Goal: Information Seeking & Learning: Learn about a topic

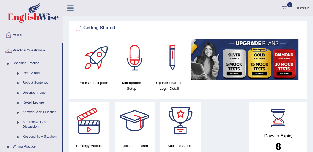
click at [30, 73] on link "Read Aloud" at bounding box center [40, 73] width 41 height 10
click at [33, 73] on link "Read Aloud" at bounding box center [40, 73] width 41 height 10
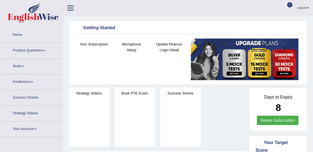
click at [40, 50] on link "Practice Questions" at bounding box center [31, 50] width 63 height 14
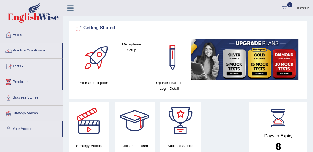
click at [39, 51] on link "Practice Questions" at bounding box center [30, 50] width 61 height 14
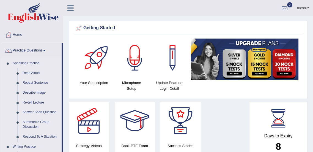
click at [32, 63] on link "Speaking Practice" at bounding box center [35, 63] width 51 height 10
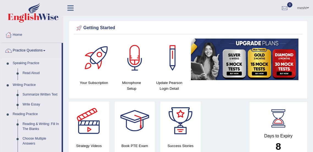
click at [35, 63] on link "Speaking Practice" at bounding box center [35, 63] width 51 height 10
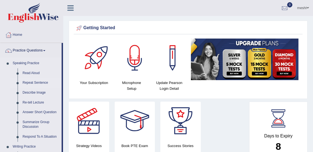
click at [33, 82] on link "Repeat Sentence" at bounding box center [40, 83] width 41 height 10
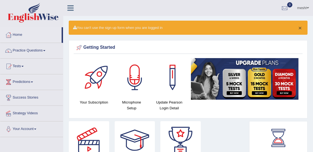
click at [301, 28] on button "×" at bounding box center [299, 28] width 3 height 6
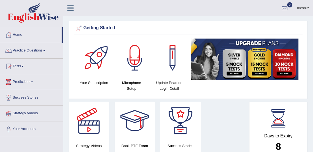
click at [41, 50] on link "Practice Questions" at bounding box center [31, 50] width 63 height 14
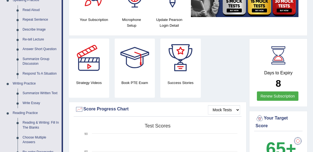
scroll to position [63, 0]
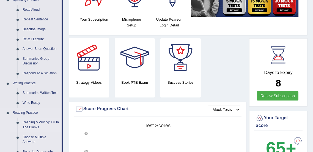
click at [39, 122] on link "Reading & Writing: Fill In The Blanks" at bounding box center [40, 124] width 41 height 15
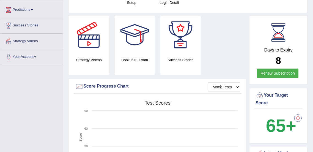
scroll to position [99, 0]
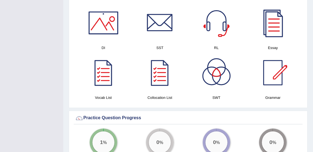
scroll to position [304, 0]
click at [217, 20] on div at bounding box center [216, 22] width 38 height 38
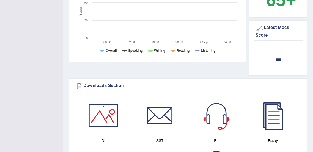
scroll to position [0, 0]
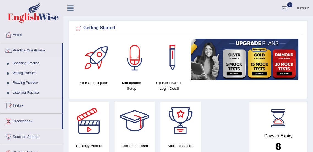
click at [70, 7] on icon at bounding box center [70, 7] width 6 height 7
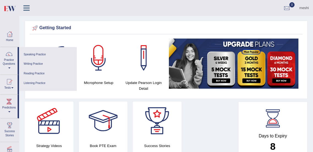
click at [275, 118] on div at bounding box center [272, 118] width 25 height 25
click at [288, 10] on div at bounding box center [286, 8] width 8 height 8
click at [253, 23] on strong "See All Alerts" at bounding box center [252, 23] width 24 height 4
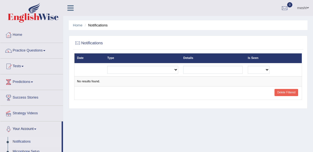
click at [45, 50] on span at bounding box center [44, 50] width 2 height 1
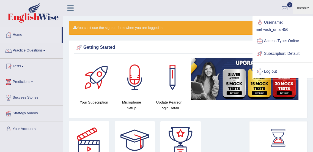
click at [41, 52] on link "Practice Questions" at bounding box center [31, 50] width 63 height 14
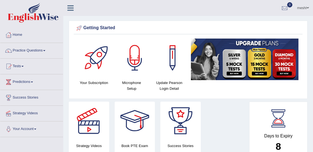
click at [40, 51] on link "Practice Questions" at bounding box center [31, 50] width 63 height 14
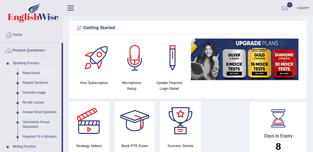
click at [29, 74] on link "Read Aloud" at bounding box center [40, 73] width 41 height 10
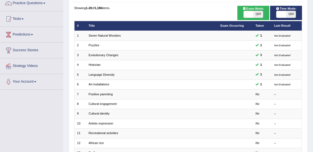
scroll to position [57, 0]
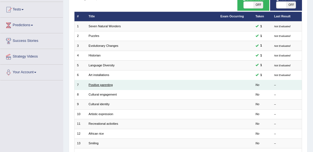
click at [101, 83] on link "Positive parenting" at bounding box center [100, 84] width 24 height 3
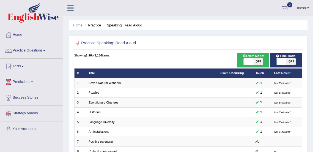
click at [256, 60] on span "OFF" at bounding box center [258, 61] width 10 height 7
checkbox input "true"
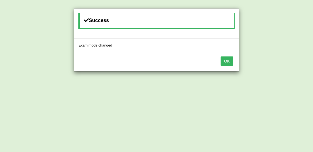
click at [286, 63] on div "Success Exam mode changed OK" at bounding box center [156, 76] width 313 height 152
click at [225, 62] on button "OK" at bounding box center [226, 60] width 13 height 9
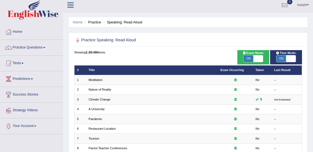
scroll to position [2, 0]
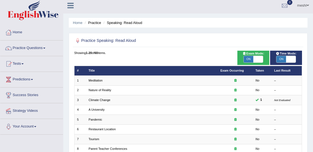
click at [42, 49] on link "Practice Questions" at bounding box center [31, 47] width 63 height 14
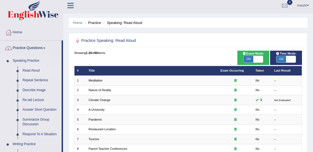
click at [35, 71] on link "Read Aloud" at bounding box center [40, 71] width 41 height 10
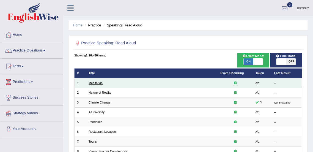
click at [98, 83] on link "Meditation" at bounding box center [95, 82] width 14 height 3
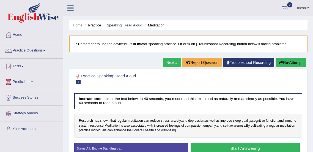
click at [33, 51] on link "Practice Questions" at bounding box center [31, 50] width 63 height 14
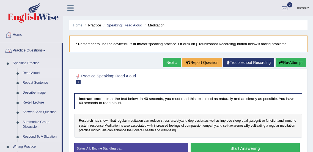
click at [31, 74] on link "Read Aloud" at bounding box center [40, 73] width 41 height 10
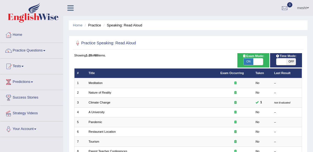
click at [289, 61] on span "OFF" at bounding box center [291, 61] width 10 height 7
checkbox input "true"
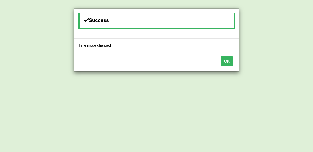
click at [227, 58] on button "OK" at bounding box center [226, 60] width 13 height 9
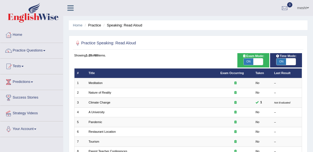
click at [253, 57] on span "Exam Mode:" at bounding box center [252, 56] width 25 height 5
click at [248, 61] on span "ON" at bounding box center [248, 61] width 10 height 7
checkbox input "false"
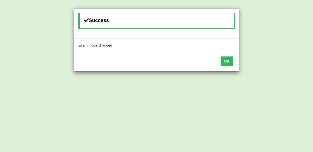
click at [227, 58] on button "OK" at bounding box center [226, 60] width 13 height 9
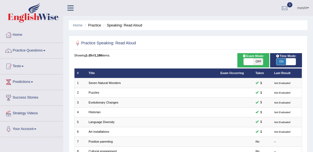
click at [256, 61] on span "OFF" at bounding box center [258, 61] width 10 height 7
checkbox input "true"
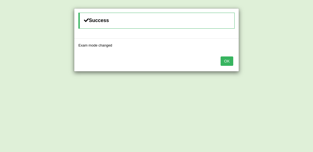
click at [226, 61] on button "OK" at bounding box center [226, 60] width 13 height 9
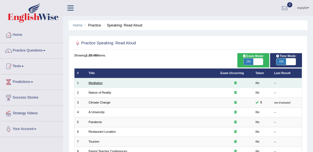
click at [93, 81] on link "Meditation" at bounding box center [95, 82] width 14 height 3
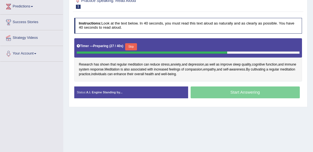
click at [260, 93] on div "Start Answering" at bounding box center [245, 92] width 114 height 13
click at [244, 88] on div "Start Answering" at bounding box center [245, 92] width 114 height 13
click at [244, 91] on div "Start Answering" at bounding box center [245, 92] width 114 height 13
click at [133, 45] on button "Skip" at bounding box center [131, 46] width 12 height 7
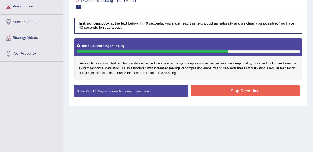
click at [256, 91] on button "Stop Recording" at bounding box center [244, 90] width 109 height 11
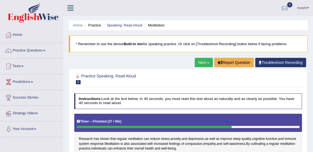
click at [203, 62] on link "Next »" at bounding box center [203, 62] width 18 height 9
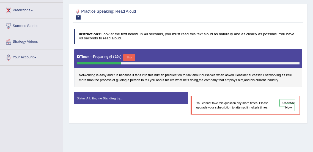
scroll to position [72, 0]
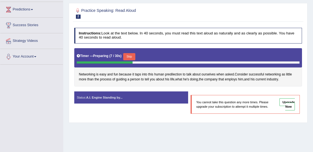
click at [128, 55] on button "Skip" at bounding box center [129, 56] width 12 height 7
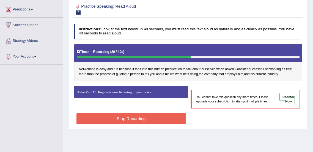
click at [161, 116] on button "Stop Recording" at bounding box center [130, 118] width 109 height 11
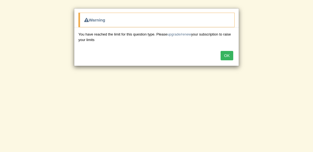
click at [225, 55] on button "OK" at bounding box center [226, 55] width 13 height 9
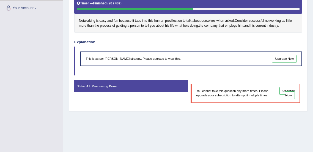
scroll to position [136, 0]
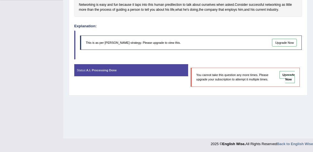
click at [282, 102] on div "Home Practice Speaking: Read Aloud Networking * Remember to use the device Buil…" at bounding box center [187, 1] width 249 height 275
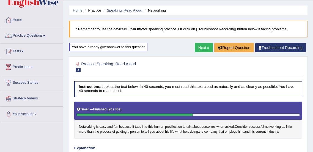
scroll to position [12, 0]
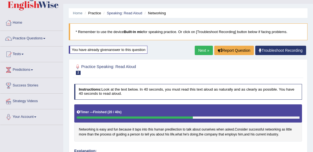
click at [202, 51] on link "Next »" at bounding box center [203, 50] width 18 height 9
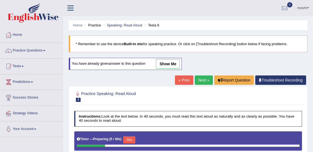
click at [204, 80] on link "Next »" at bounding box center [203, 79] width 18 height 9
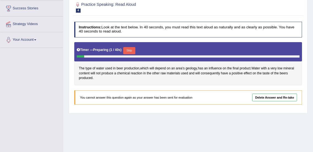
scroll to position [90, 0]
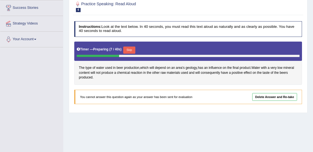
click at [274, 94] on link "Delete Answer and Re-take" at bounding box center [274, 97] width 45 height 8
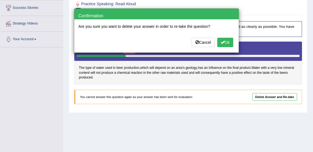
click at [222, 41] on span at bounding box center [223, 42] width 4 height 4
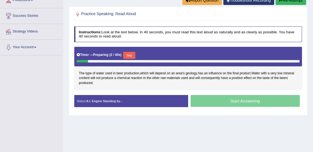
scroll to position [82, 0]
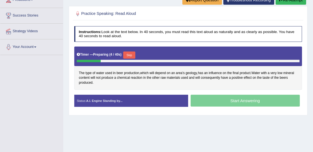
click at [127, 55] on button "Skip" at bounding box center [129, 54] width 12 height 7
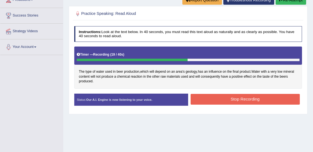
click at [255, 99] on button "Stop Recording" at bounding box center [244, 99] width 109 height 11
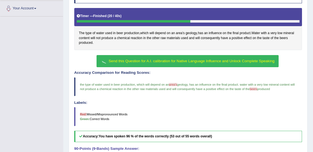
scroll to position [121, 0]
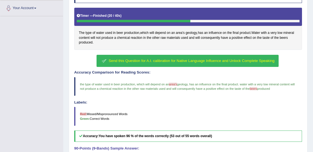
click at [246, 61] on span "Send this Question for A.I. calibration for Native Language Influence and Unloc…" at bounding box center [191, 60] width 166 height 4
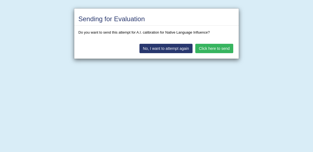
click at [210, 47] on button "Click here to send" at bounding box center [214, 48] width 38 height 9
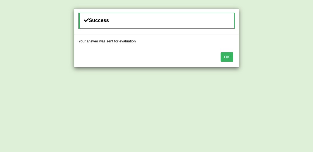
click at [225, 56] on button "OK" at bounding box center [226, 56] width 13 height 9
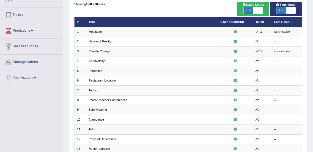
scroll to position [50, 0]
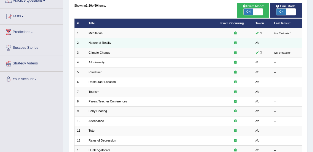
click at [99, 43] on link "Nature of Reality" at bounding box center [99, 42] width 23 height 3
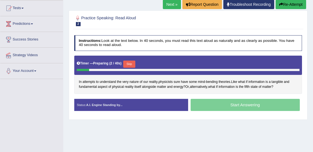
scroll to position [59, 0]
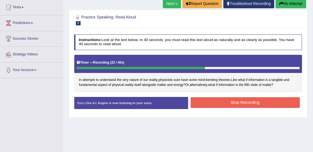
click at [263, 104] on button "Stop Recording" at bounding box center [244, 102] width 109 height 11
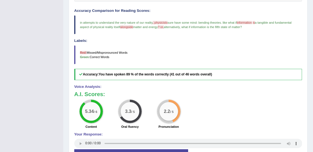
scroll to position [147, 0]
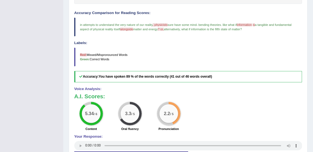
click at [160, 25] on span ", physicists" at bounding box center [159, 24] width 15 height 3
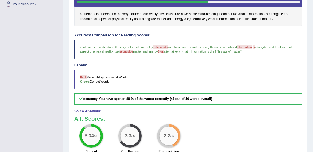
scroll to position [118, 0]
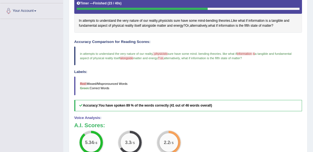
click at [164, 52] on span ", physicists" at bounding box center [159, 53] width 15 height 3
click at [162, 52] on span ", physicists" at bounding box center [159, 53] width 15 height 3
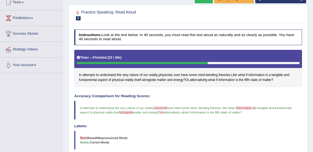
scroll to position [51, 0]
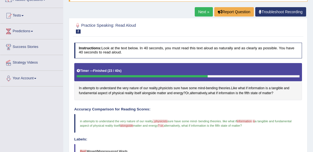
click at [201, 13] on link "Next »" at bounding box center [203, 11] width 18 height 9
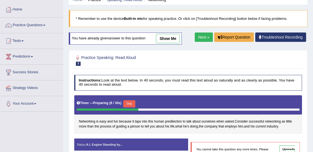
scroll to position [25, 0]
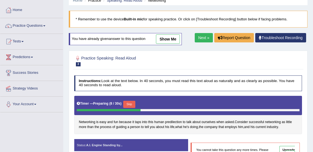
click at [204, 37] on link "Next »" at bounding box center [203, 37] width 18 height 9
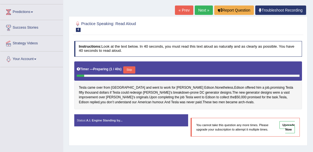
scroll to position [71, 0]
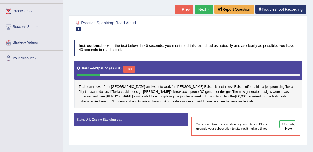
click at [203, 9] on link "Next »" at bounding box center [203, 9] width 18 height 9
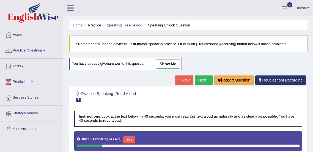
click at [201, 80] on link "Next »" at bounding box center [203, 79] width 18 height 9
click at [204, 81] on link "Next »" at bounding box center [203, 79] width 18 height 9
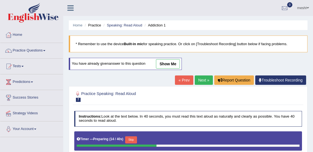
click at [205, 79] on link "Next »" at bounding box center [203, 79] width 18 height 9
click at [39, 49] on link "Practice Questions" at bounding box center [31, 50] width 63 height 14
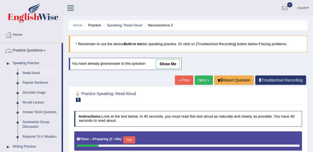
click at [32, 72] on link "Read Aloud" at bounding box center [40, 73] width 41 height 10
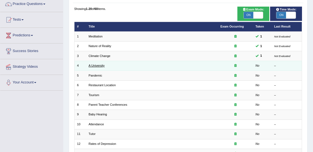
click at [96, 64] on link "A University" at bounding box center [96, 65] width 16 height 3
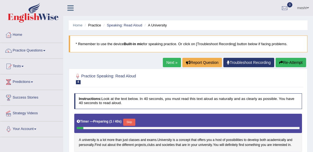
click at [41, 49] on link "Practice Questions" at bounding box center [31, 50] width 63 height 14
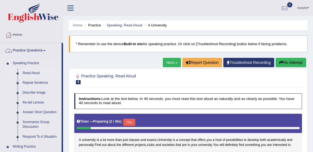
click at [33, 72] on link "Read Aloud" at bounding box center [40, 73] width 41 height 10
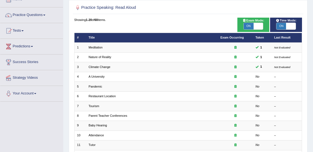
scroll to position [38, 0]
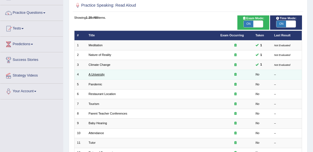
click at [99, 73] on link "A University" at bounding box center [96, 73] width 16 height 3
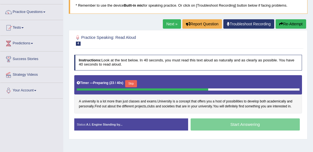
click at [130, 82] on button "Skip" at bounding box center [131, 83] width 12 height 7
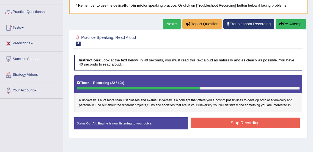
click at [258, 122] on button "Stop Recording" at bounding box center [244, 122] width 109 height 11
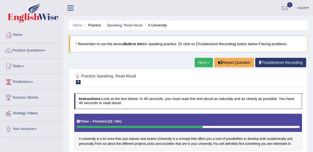
click at [207, 61] on link "Next »" at bounding box center [203, 62] width 18 height 9
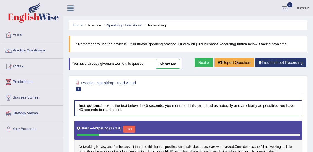
click at [37, 51] on link "Practice Questions" at bounding box center [31, 50] width 63 height 14
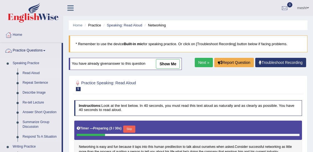
click at [31, 74] on link "Read Aloud" at bounding box center [40, 73] width 41 height 10
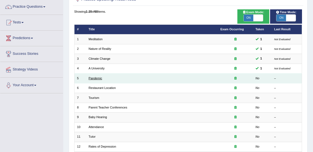
click at [97, 77] on link "Pandemic" at bounding box center [94, 77] width 13 height 3
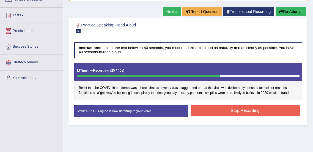
click at [269, 111] on button "Stop Recording" at bounding box center [244, 110] width 109 height 11
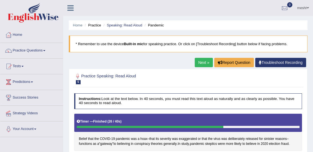
click at [206, 62] on link "Next »" at bounding box center [203, 62] width 18 height 9
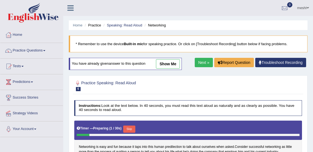
click at [38, 52] on link "Practice Questions" at bounding box center [31, 50] width 63 height 14
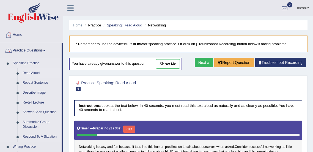
click at [34, 72] on link "Read Aloud" at bounding box center [40, 73] width 41 height 10
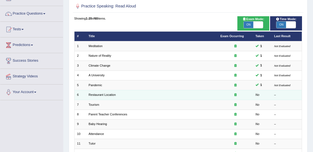
click at [235, 94] on icon at bounding box center [235, 94] width 2 height 3
click at [105, 93] on link "Restaurant Location" at bounding box center [101, 94] width 27 height 3
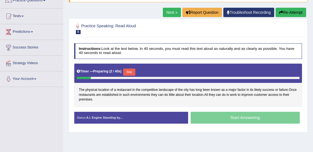
scroll to position [49, 0]
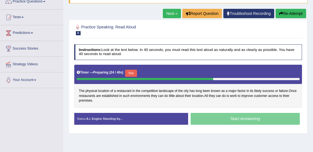
click at [130, 72] on button "Skip" at bounding box center [131, 72] width 12 height 7
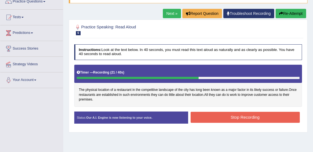
click at [256, 117] on button "Stop Recording" at bounding box center [244, 116] width 109 height 11
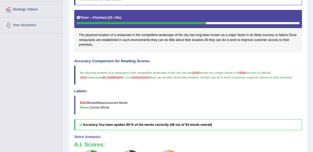
scroll to position [0, 0]
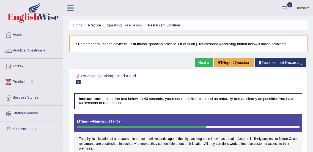
click at [42, 52] on link "Practice Questions" at bounding box center [31, 50] width 63 height 14
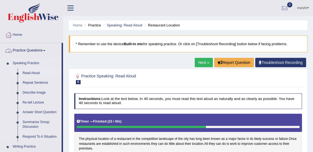
click at [34, 74] on link "Read Aloud" at bounding box center [40, 73] width 41 height 10
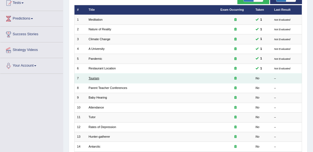
click at [95, 78] on link "Tourism" at bounding box center [93, 77] width 11 height 3
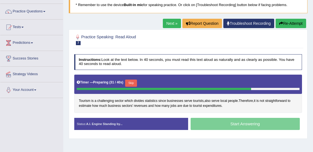
scroll to position [34, 0]
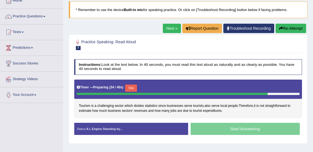
click at [128, 87] on button "Skip" at bounding box center [131, 87] width 12 height 7
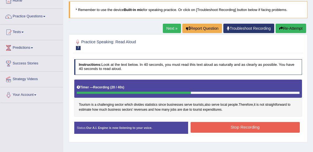
click at [246, 121] on div "Start Answering" at bounding box center [245, 121] width 114 height 0
click at [244, 122] on button "Stop Recording" at bounding box center [244, 127] width 109 height 11
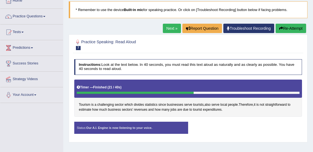
click at [246, 122] on div "Stop Recording" at bounding box center [245, 122] width 114 height 0
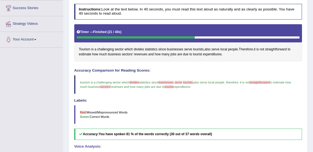
scroll to position [0, 0]
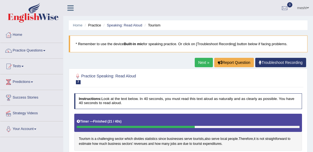
click at [38, 48] on link "Practice Questions" at bounding box center [31, 50] width 63 height 14
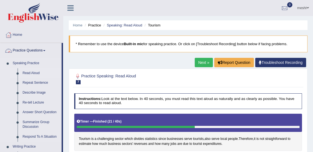
click at [33, 72] on link "Read Aloud" at bounding box center [40, 73] width 41 height 10
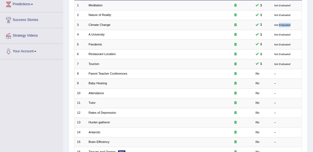
scroll to position [78, 0]
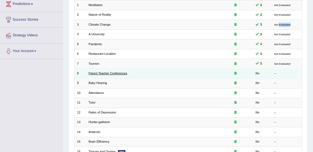
click at [108, 73] on link "Parent Teacher Conferences" at bounding box center [107, 72] width 38 height 3
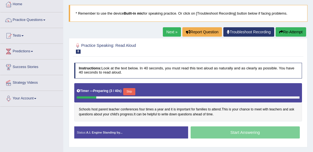
scroll to position [31, 0]
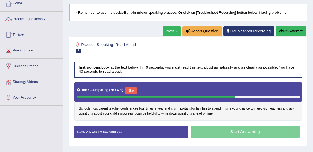
click at [132, 89] on button "Skip" at bounding box center [131, 90] width 12 height 7
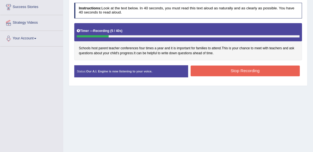
scroll to position [0, 0]
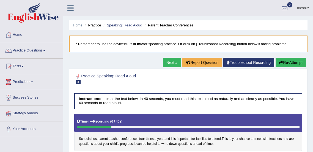
click at [289, 61] on button "Re-Attempt" at bounding box center [290, 62] width 30 height 9
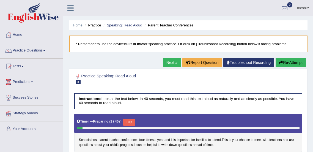
click at [129, 121] on button "Skip" at bounding box center [129, 121] width 12 height 7
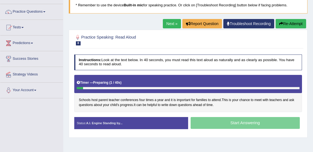
scroll to position [40, 0]
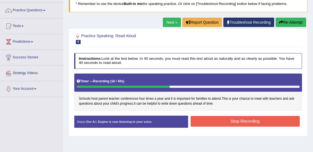
click at [247, 119] on button "Stop Recording" at bounding box center [244, 121] width 109 height 11
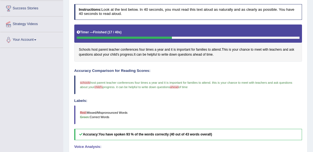
scroll to position [0, 0]
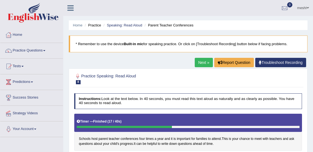
click at [39, 49] on link "Practice Questions" at bounding box center [31, 50] width 63 height 14
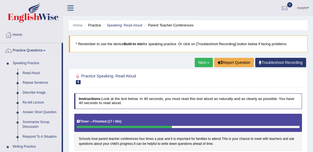
click at [37, 82] on link "Repeat Sentence" at bounding box center [40, 83] width 41 height 10
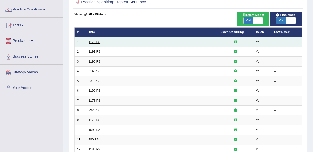
click at [94, 42] on link "1175 RS" at bounding box center [94, 41] width 12 height 3
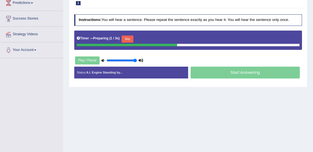
scroll to position [80, 0]
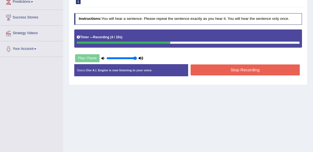
click at [265, 70] on button "Stop Recording" at bounding box center [244, 69] width 109 height 11
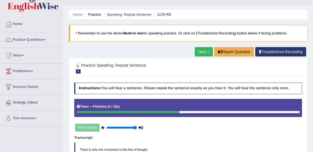
scroll to position [0, 0]
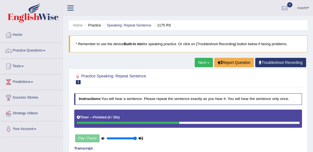
click at [200, 62] on link "Next »" at bounding box center [203, 62] width 18 height 9
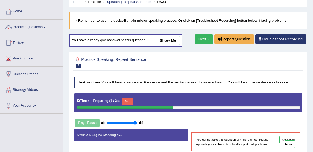
scroll to position [44, 0]
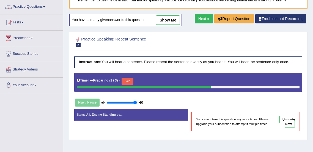
click at [95, 98] on div "Play / Pause" at bounding box center [109, 102] width 70 height 12
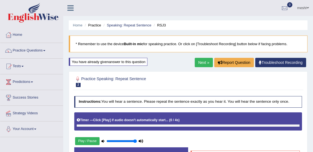
click at [38, 49] on link "Practice Questions" at bounding box center [31, 50] width 63 height 14
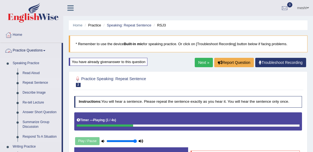
click at [39, 82] on link "Repeat Sentence" at bounding box center [40, 83] width 41 height 10
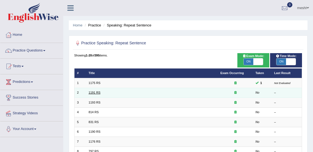
click at [93, 94] on link "1191 RS" at bounding box center [94, 92] width 12 height 3
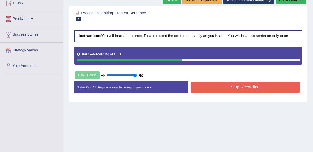
click at [245, 91] on button "Stop Recording" at bounding box center [244, 86] width 109 height 11
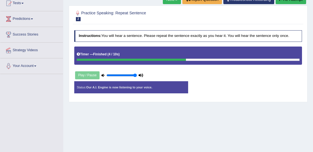
click at [254, 85] on div "Status: Our A.I. Engine is now listening to your voice. Start Answering Stop Re…" at bounding box center [188, 89] width 228 height 17
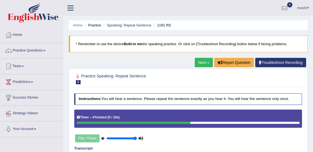
click at [40, 52] on link "Practice Questions" at bounding box center [31, 50] width 63 height 14
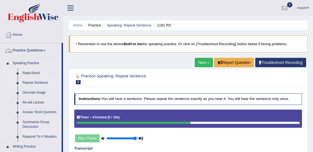
click at [38, 82] on link "Repeat Sentence" at bounding box center [40, 83] width 41 height 10
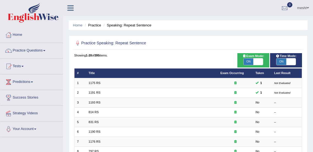
click at [43, 49] on link "Practice Questions" at bounding box center [31, 50] width 63 height 14
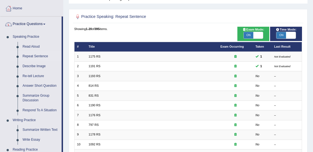
scroll to position [28, 0]
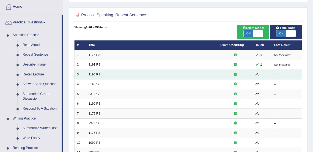
click at [94, 73] on link "1193 RS" at bounding box center [94, 73] width 12 height 3
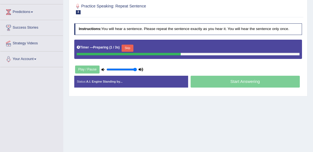
scroll to position [72, 0]
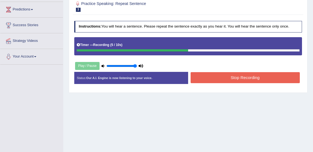
click at [265, 79] on button "Stop Recording" at bounding box center [244, 77] width 109 height 11
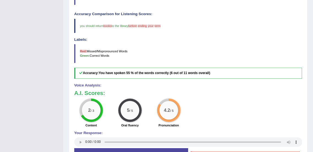
scroll to position [163, 0]
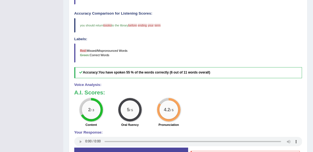
click at [168, 124] on label "Pronunciation" at bounding box center [168, 124] width 20 height 4
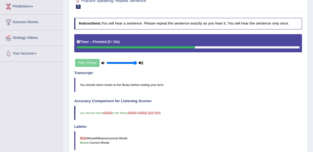
scroll to position [0, 0]
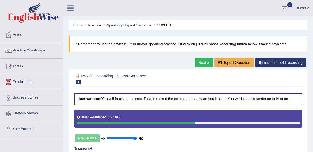
click at [42, 49] on link "Practice Questions" at bounding box center [31, 50] width 63 height 14
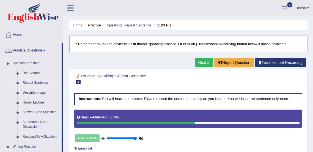
click at [40, 82] on link "Repeat Sentence" at bounding box center [40, 83] width 41 height 10
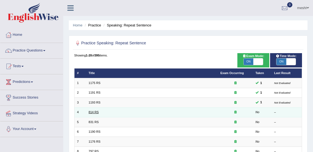
click at [91, 112] on link "814 RS" at bounding box center [93, 111] width 10 height 3
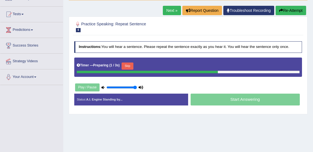
scroll to position [65, 0]
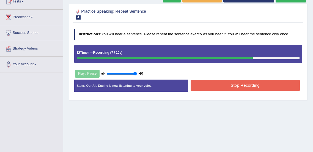
click at [229, 80] on button "Stop Recording" at bounding box center [244, 85] width 109 height 11
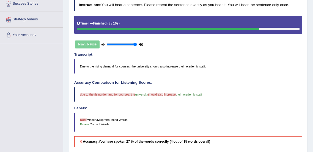
scroll to position [0, 0]
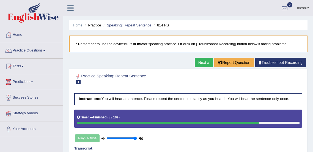
click at [45, 50] on span at bounding box center [44, 50] width 2 height 1
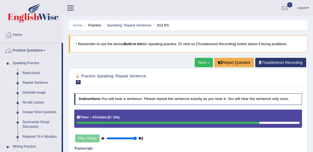
click at [40, 82] on link "Repeat Sentence" at bounding box center [40, 83] width 41 height 10
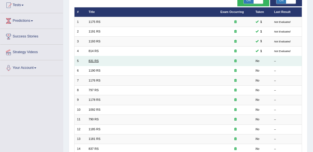
click at [92, 60] on link "831 RS" at bounding box center [93, 60] width 10 height 3
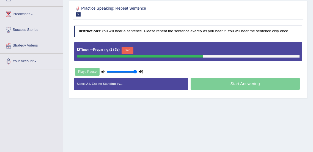
scroll to position [69, 0]
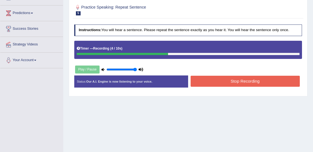
click at [266, 79] on button "Stop Recording" at bounding box center [244, 81] width 109 height 11
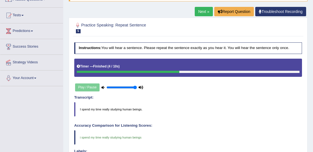
scroll to position [0, 0]
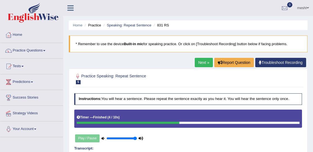
click at [42, 51] on link "Practice Questions" at bounding box center [31, 50] width 63 height 14
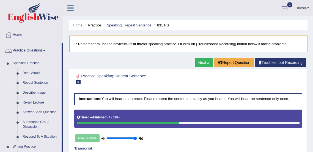
click at [39, 83] on link "Repeat Sentence" at bounding box center [40, 83] width 41 height 10
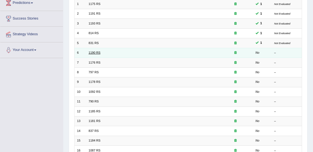
click at [95, 52] on link "1190 RS" at bounding box center [94, 52] width 12 height 3
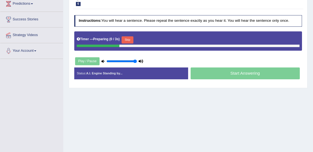
scroll to position [79, 0]
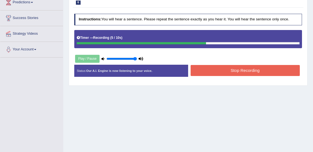
click at [265, 65] on button "Stop Recording" at bounding box center [244, 70] width 109 height 11
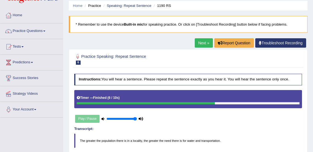
scroll to position [0, 0]
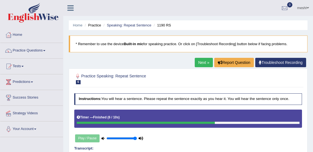
click at [33, 50] on link "Practice Questions" at bounding box center [31, 50] width 63 height 14
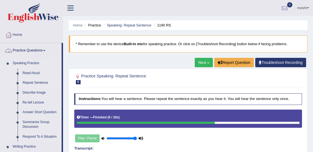
click at [38, 83] on link "Repeat Sentence" at bounding box center [40, 83] width 41 height 10
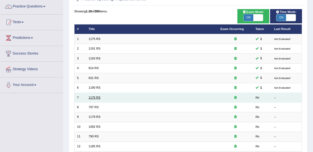
click at [92, 97] on link "1176 RS" at bounding box center [94, 97] width 12 height 3
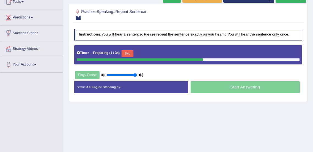
scroll to position [69, 0]
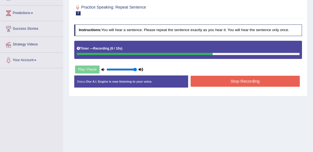
click at [233, 81] on button "Stop Recording" at bounding box center [244, 81] width 109 height 11
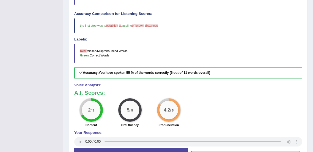
scroll to position [0, 0]
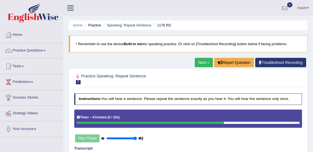
click at [42, 49] on link "Practice Questions" at bounding box center [31, 50] width 63 height 14
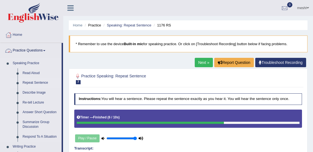
click at [37, 83] on link "Repeat Sentence" at bounding box center [40, 83] width 41 height 10
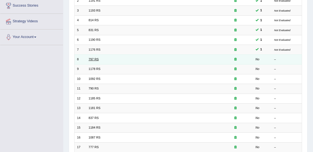
click at [92, 59] on link "797 RS" at bounding box center [93, 58] width 10 height 3
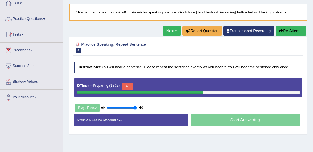
scroll to position [77, 0]
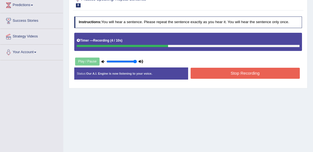
click at [263, 72] on button "Stop Recording" at bounding box center [244, 73] width 109 height 11
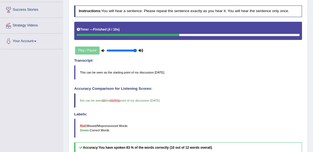
scroll to position [0, 0]
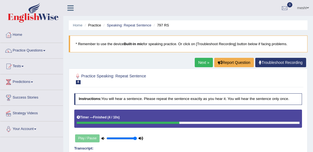
click at [37, 49] on link "Practice Questions" at bounding box center [31, 50] width 63 height 14
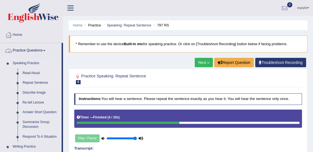
click at [42, 83] on link "Repeat Sentence" at bounding box center [40, 83] width 41 height 10
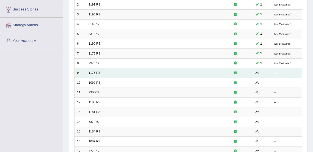
click at [97, 73] on link "1178 RS" at bounding box center [94, 72] width 12 height 3
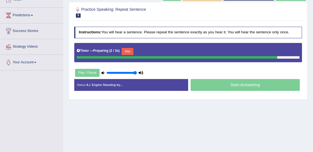
scroll to position [68, 0]
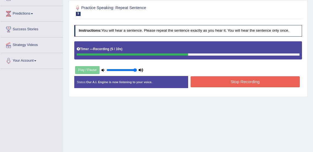
click at [266, 80] on button "Stop Recording" at bounding box center [244, 81] width 109 height 11
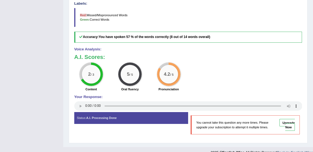
scroll to position [0, 0]
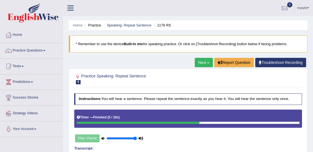
click at [40, 48] on link "Practice Questions" at bounding box center [31, 50] width 63 height 14
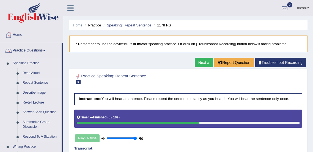
click at [42, 81] on link "Repeat Sentence" at bounding box center [40, 83] width 41 height 10
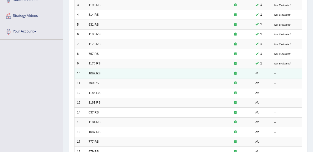
click at [93, 73] on link "1092 RS" at bounding box center [94, 72] width 12 height 3
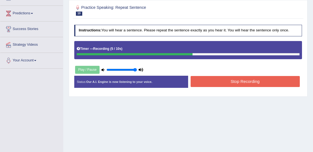
click at [257, 80] on button "Stop Recording" at bounding box center [244, 81] width 109 height 11
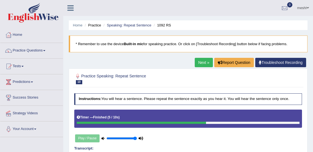
click at [40, 49] on link "Practice Questions" at bounding box center [31, 50] width 63 height 14
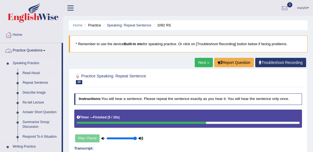
click at [36, 82] on link "Repeat Sentence" at bounding box center [40, 83] width 41 height 10
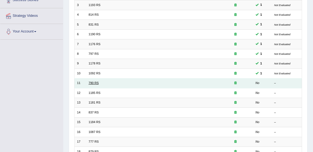
click at [93, 82] on link "790 RS" at bounding box center [93, 82] width 10 height 3
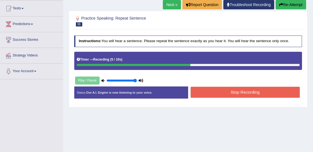
click at [252, 93] on button "Stop Recording" at bounding box center [244, 92] width 109 height 11
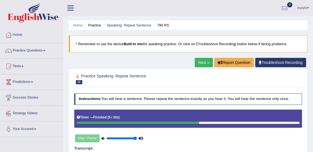
click at [36, 48] on link "Practice Questions" at bounding box center [31, 50] width 63 height 14
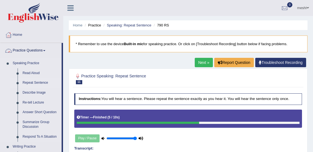
click at [37, 83] on link "Repeat Sentence" at bounding box center [40, 83] width 41 height 10
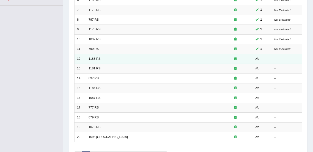
click at [93, 59] on link "1185 RS" at bounding box center [94, 58] width 12 height 3
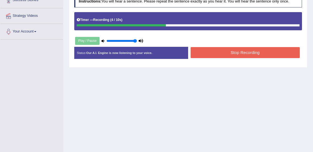
click at [258, 54] on button "Stop Recording" at bounding box center [244, 52] width 109 height 11
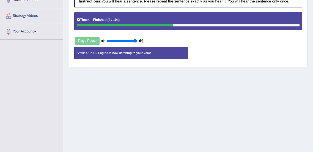
click at [260, 55] on div "Status: Our A.I. Engine is now listening to your voice. Start Answering Stop Re…" at bounding box center [188, 55] width 228 height 17
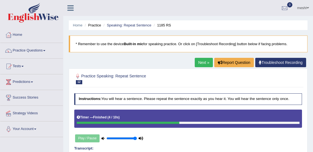
click at [43, 49] on link "Practice Questions" at bounding box center [31, 50] width 63 height 14
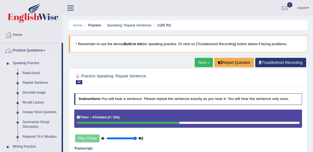
click at [39, 83] on link "Repeat Sentence" at bounding box center [40, 83] width 41 height 10
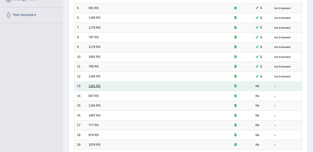
click at [94, 85] on link "1181 RS" at bounding box center [94, 85] width 12 height 3
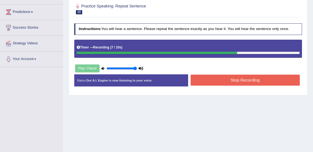
scroll to position [60, 0]
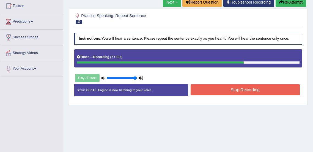
click at [246, 90] on button "Stop Recording" at bounding box center [244, 89] width 109 height 11
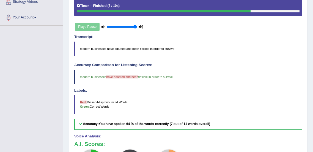
scroll to position [0, 0]
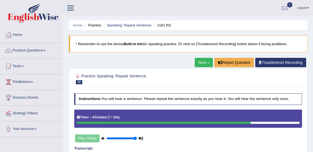
click at [42, 48] on link "Practice Questions" at bounding box center [31, 50] width 63 height 14
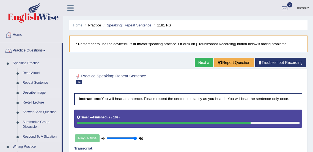
click at [38, 92] on link "Describe Image" at bounding box center [40, 93] width 41 height 10
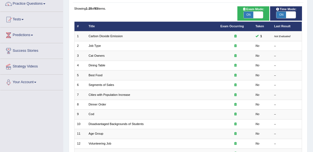
scroll to position [47, 0]
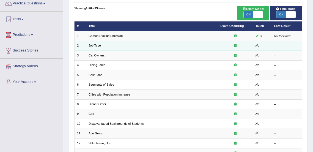
click at [94, 44] on link "Job Type" at bounding box center [94, 45] width 12 height 3
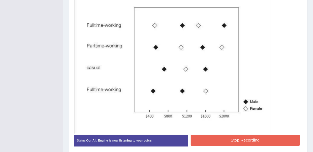
scroll to position [159, 0]
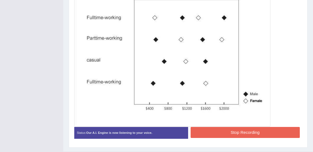
click at [249, 133] on button "Stop Recording" at bounding box center [244, 132] width 109 height 11
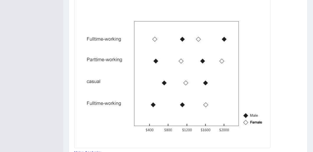
scroll to position [0, 0]
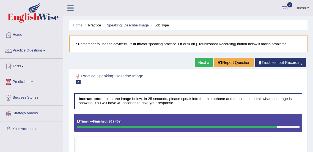
click at [37, 50] on link "Practice Questions" at bounding box center [31, 50] width 63 height 14
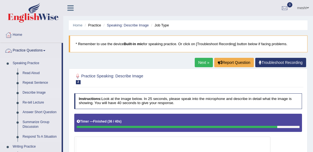
click at [36, 94] on link "Describe Image" at bounding box center [40, 93] width 41 height 10
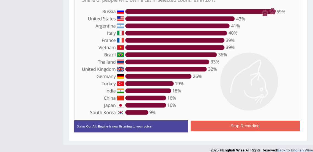
scroll to position [155, 0]
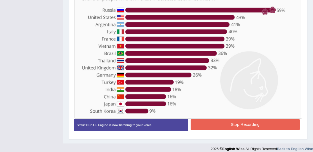
click at [252, 124] on button "Stop Recording" at bounding box center [244, 124] width 109 height 11
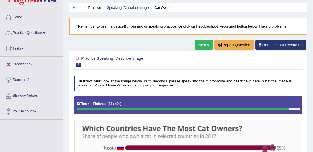
scroll to position [0, 0]
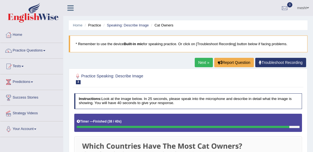
click at [35, 42] on li "Home" at bounding box center [31, 35] width 63 height 16
click at [35, 51] on link "Practice Questions" at bounding box center [31, 50] width 63 height 14
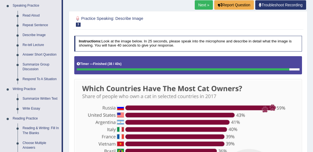
scroll to position [57, 0]
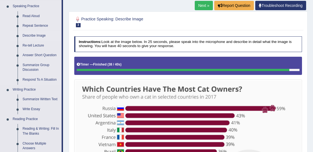
click at [36, 36] on link "Describe Image" at bounding box center [40, 36] width 41 height 10
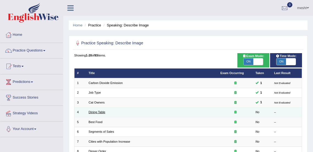
click at [99, 110] on link "Dining Table" at bounding box center [96, 111] width 17 height 3
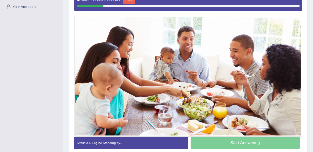
scroll to position [122, 0]
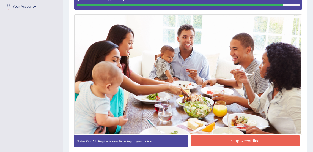
click at [251, 138] on button "Stop Recording" at bounding box center [244, 140] width 109 height 11
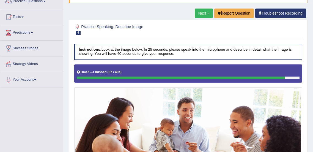
scroll to position [0, 0]
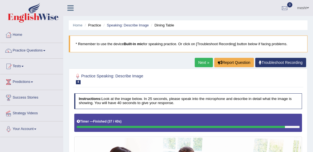
click at [43, 49] on link "Practice Questions" at bounding box center [31, 50] width 63 height 14
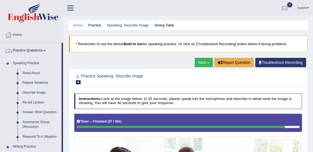
click at [37, 91] on link "Describe Image" at bounding box center [40, 93] width 41 height 10
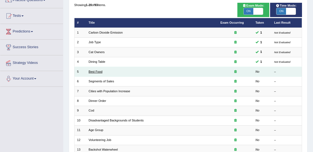
click at [96, 70] on link "Best Food" at bounding box center [95, 71] width 14 height 3
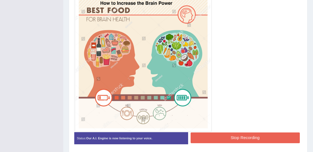
scroll to position [151, 0]
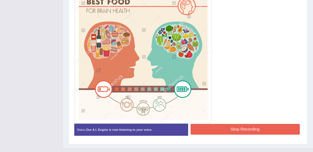
click at [252, 129] on button "Stop Recording" at bounding box center [244, 129] width 109 height 11
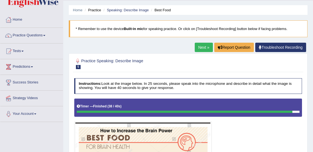
scroll to position [0, 0]
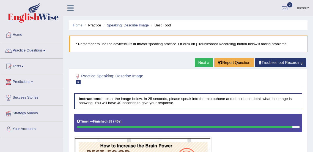
click at [38, 49] on link "Practice Questions" at bounding box center [31, 50] width 63 height 14
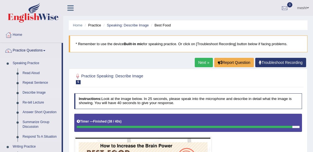
click at [37, 92] on link "Describe Image" at bounding box center [40, 93] width 41 height 10
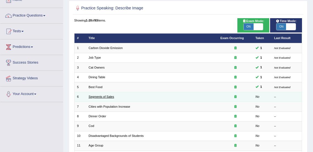
click at [104, 97] on link "Segments of Sales" at bounding box center [101, 96] width 26 height 3
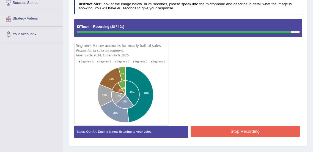
scroll to position [98, 0]
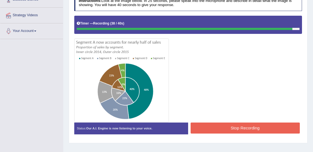
click at [245, 127] on button "Stop Recording" at bounding box center [244, 127] width 109 height 11
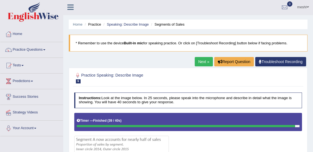
scroll to position [0, 0]
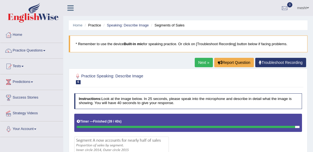
click at [41, 49] on link "Practice Questions" at bounding box center [31, 50] width 63 height 14
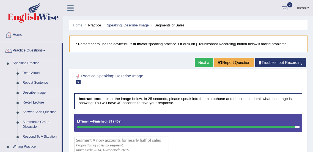
click at [39, 91] on link "Describe Image" at bounding box center [40, 93] width 41 height 10
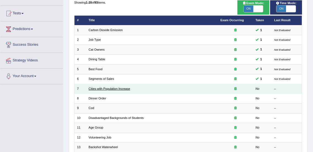
click at [115, 88] on link "Cities with Population Increase" at bounding box center [108, 88] width 41 height 3
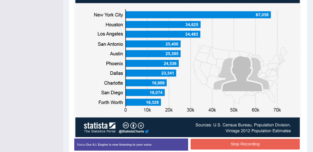
scroll to position [161, 0]
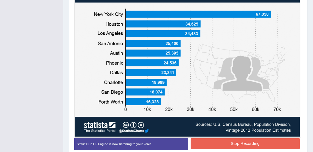
click at [257, 143] on button "Stop Recording" at bounding box center [244, 143] width 109 height 11
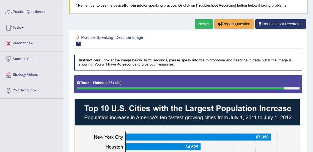
scroll to position [0, 0]
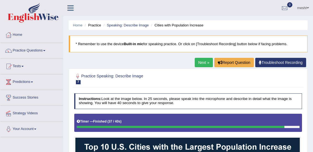
click at [40, 51] on link "Practice Questions" at bounding box center [31, 50] width 63 height 14
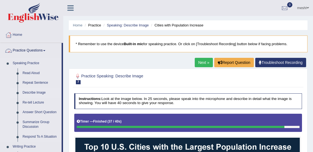
click at [38, 93] on link "Describe Image" at bounding box center [40, 93] width 41 height 10
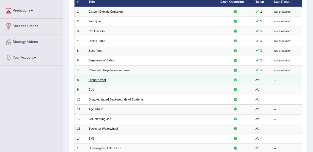
click at [98, 81] on link "Dinner Order" at bounding box center [97, 79] width 18 height 3
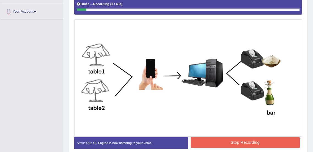
scroll to position [122, 0]
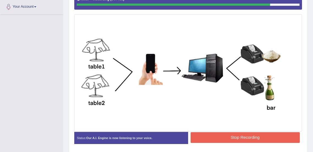
click at [252, 137] on button "Stop Recording" at bounding box center [244, 137] width 109 height 11
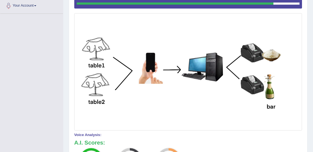
scroll to position [0, 0]
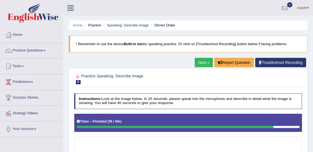
click at [41, 50] on link "Practice Questions" at bounding box center [31, 50] width 63 height 14
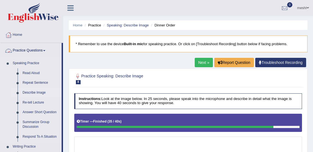
click at [39, 94] on link "Describe Image" at bounding box center [40, 93] width 41 height 10
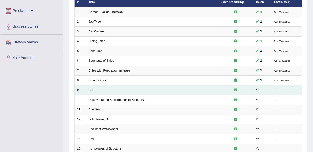
click at [93, 90] on link "Cod" at bounding box center [90, 89] width 5 height 3
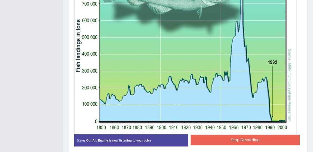
scroll to position [182, 0]
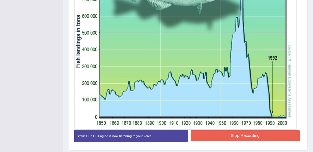
click at [263, 133] on button "Stop Recording" at bounding box center [244, 135] width 109 height 11
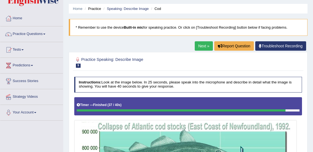
scroll to position [0, 0]
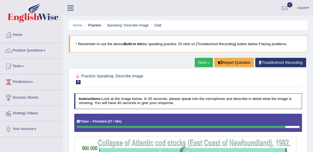
click at [29, 52] on link "Practice Questions" at bounding box center [31, 50] width 63 height 14
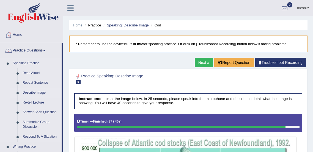
click at [34, 91] on link "Describe Image" at bounding box center [40, 93] width 41 height 10
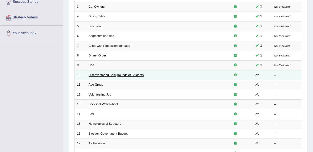
click at [98, 74] on link "Disadvantaged Backgrounds of Students" at bounding box center [115, 74] width 55 height 3
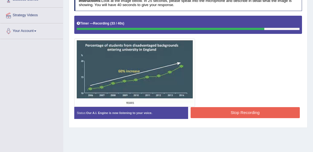
click at [264, 112] on button "Stop Recording" at bounding box center [244, 112] width 109 height 11
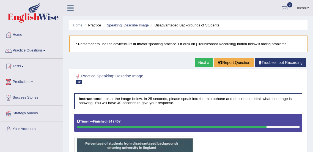
click at [30, 50] on link "Practice Questions" at bounding box center [31, 50] width 63 height 14
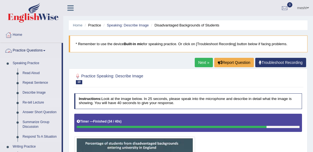
click at [31, 102] on link "Re-tell Lecture" at bounding box center [40, 102] width 41 height 10
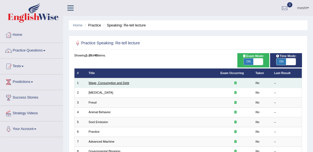
click at [122, 82] on link "Wage, Consumption and Debt" at bounding box center [108, 82] width 41 height 3
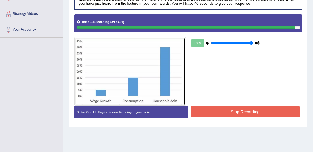
click at [208, 111] on button "Stop Recording" at bounding box center [244, 111] width 109 height 11
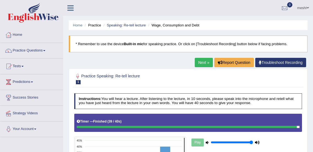
click at [42, 51] on link "Practice Questions" at bounding box center [31, 50] width 63 height 14
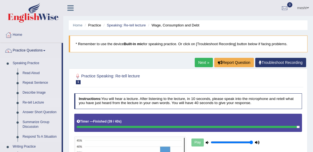
click at [33, 101] on link "Re-tell Lecture" at bounding box center [40, 102] width 41 height 10
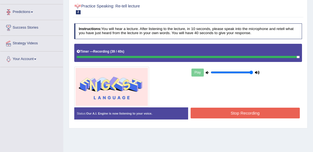
scroll to position [71, 0]
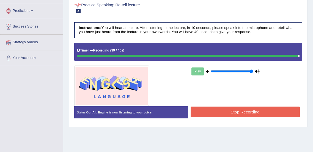
click at [252, 111] on button "Stop Recording" at bounding box center [244, 111] width 109 height 11
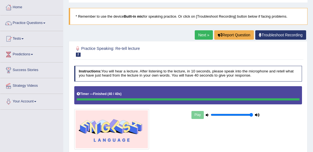
scroll to position [0, 0]
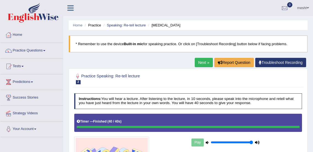
click at [35, 48] on link "Practice Questions" at bounding box center [31, 50] width 63 height 14
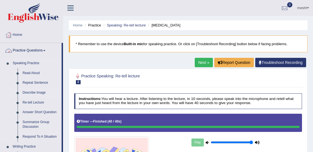
click at [35, 90] on link "Describe Image" at bounding box center [40, 93] width 41 height 10
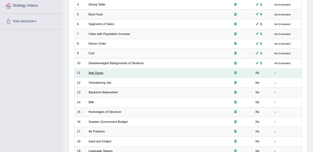
click at [97, 72] on link "Age Group" at bounding box center [95, 72] width 15 height 3
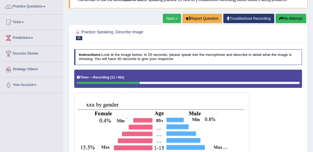
scroll to position [43, 0]
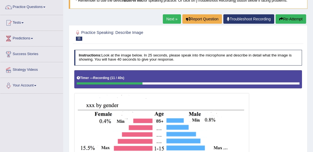
click at [291, 20] on button "Re-Attempt" at bounding box center [290, 18] width 30 height 9
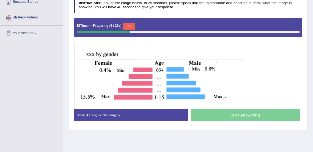
click at [131, 26] on button "Skip" at bounding box center [129, 26] width 12 height 7
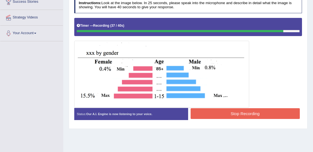
click at [270, 113] on button "Stop Recording" at bounding box center [244, 113] width 109 height 11
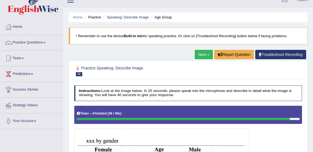
scroll to position [8, 0]
click at [35, 42] on link "Practice Questions" at bounding box center [31, 42] width 63 height 14
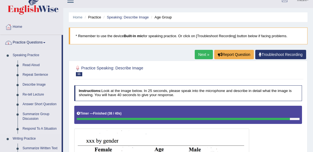
click at [36, 84] on link "Describe Image" at bounding box center [40, 85] width 41 height 10
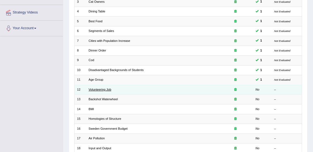
click at [97, 90] on link "Volunteering Job" at bounding box center [99, 89] width 23 height 3
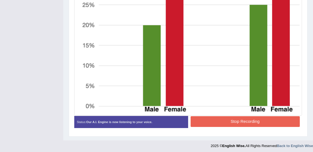
scroll to position [232, 0]
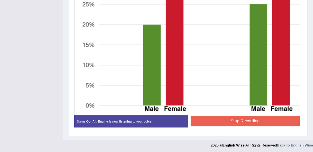
click at [253, 120] on button "Stop Recording" at bounding box center [244, 120] width 109 height 11
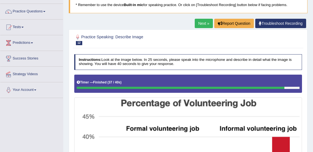
scroll to position [38, 0]
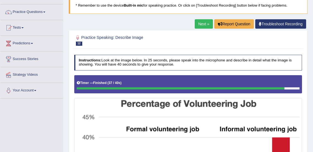
click at [22, 28] on link "Tests" at bounding box center [31, 27] width 63 height 14
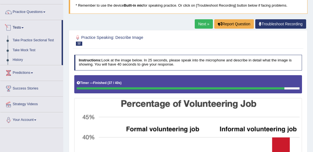
click at [40, 10] on link "Practice Questions" at bounding box center [31, 11] width 63 height 14
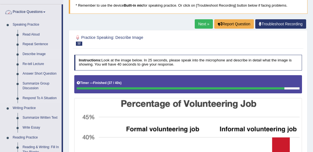
click at [38, 53] on link "Describe Image" at bounding box center [40, 54] width 41 height 10
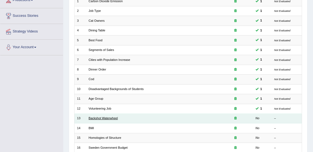
click at [102, 118] on link "Backshot Waterwheel" at bounding box center [102, 117] width 29 height 3
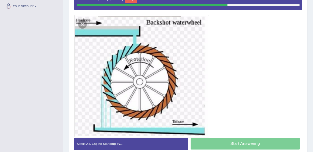
scroll to position [119, 0]
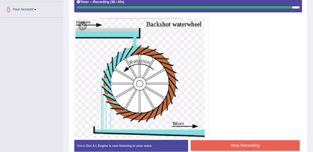
click at [257, 144] on button "Stop Recording" at bounding box center [244, 145] width 109 height 11
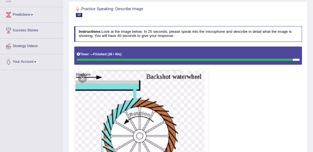
scroll to position [0, 0]
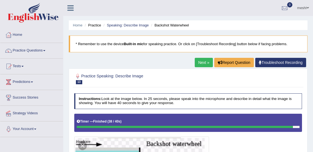
click at [34, 49] on link "Practice Questions" at bounding box center [31, 50] width 63 height 14
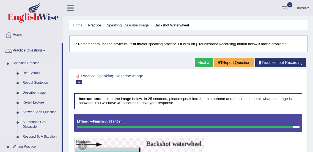
click at [31, 93] on link "Describe Image" at bounding box center [40, 93] width 41 height 10
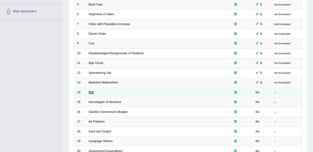
click at [88, 91] on link "BMI" at bounding box center [90, 91] width 5 height 3
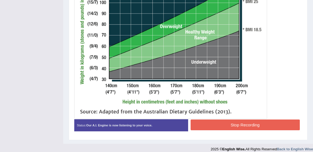
scroll to position [220, 0]
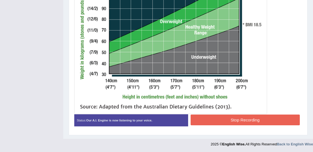
click at [258, 118] on button "Stop Recording" at bounding box center [244, 119] width 109 height 11
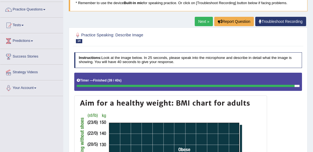
scroll to position [16, 0]
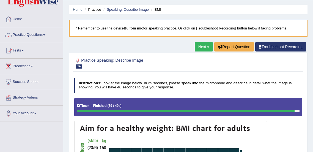
click at [32, 36] on link "Practice Questions" at bounding box center [31, 34] width 63 height 14
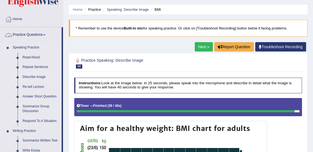
click at [35, 76] on link "Describe Image" at bounding box center [40, 77] width 41 height 10
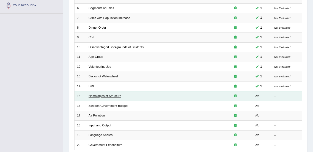
click at [99, 94] on link "Homologies of Structure" at bounding box center [104, 95] width 33 height 3
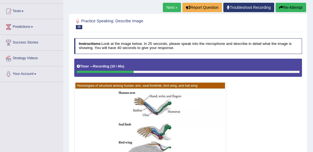
scroll to position [53, 0]
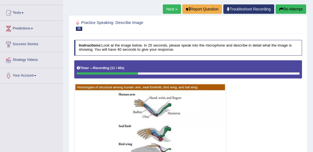
click at [294, 9] on button "Re-Attempt" at bounding box center [290, 8] width 30 height 9
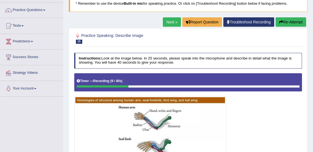
scroll to position [38, 0]
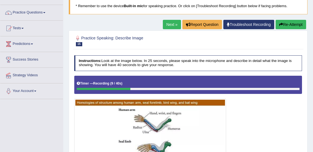
click at [288, 23] on button "Re-Attempt" at bounding box center [290, 24] width 30 height 9
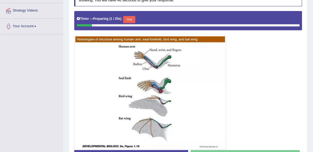
scroll to position [112, 0]
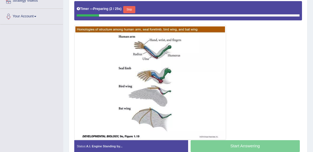
click at [129, 7] on button "Skip" at bounding box center [129, 9] width 12 height 7
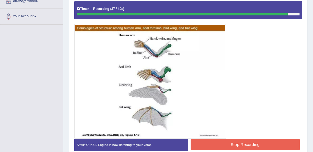
click at [230, 143] on button "Stop Recording" at bounding box center [244, 144] width 109 height 11
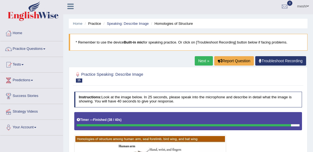
scroll to position [0, 0]
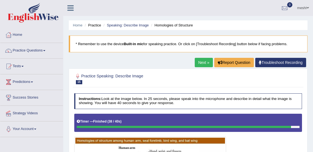
click at [29, 49] on link "Practice Questions" at bounding box center [31, 50] width 63 height 14
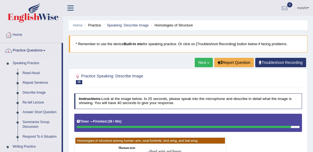
click at [32, 94] on link "Describe Image" at bounding box center [40, 93] width 41 height 10
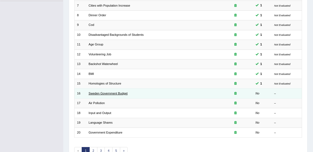
click at [100, 93] on link "Sweden Government Budget" at bounding box center [107, 92] width 39 height 3
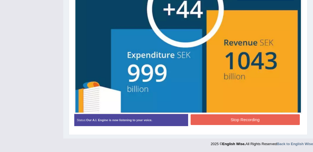
scroll to position [179, 0]
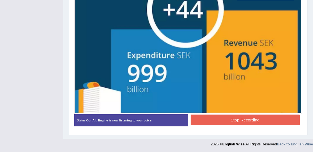
click at [219, 120] on button "Stop Recording" at bounding box center [244, 119] width 109 height 11
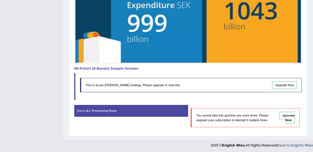
scroll to position [230, 0]
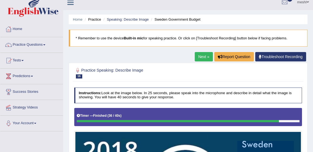
scroll to position [0, 0]
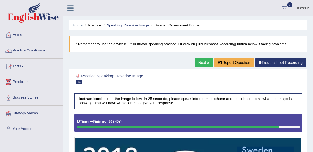
click at [36, 52] on link "Practice Questions" at bounding box center [31, 50] width 63 height 14
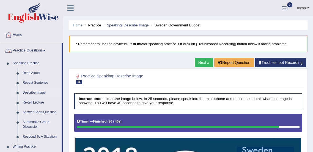
click at [29, 92] on link "Describe Image" at bounding box center [40, 93] width 41 height 10
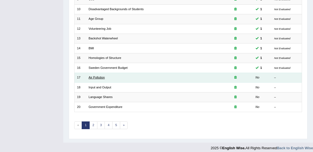
click at [98, 76] on link "Air Pollution" at bounding box center [96, 77] width 16 height 3
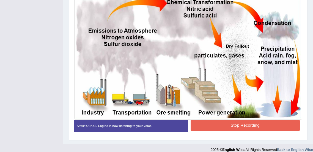
scroll to position [146, 0]
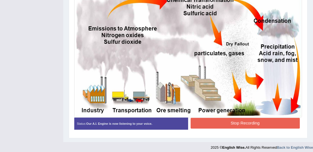
click at [211, 119] on button "Stop Recording" at bounding box center [244, 123] width 109 height 11
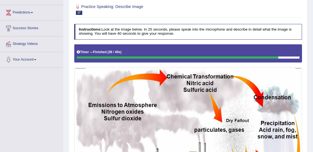
scroll to position [0, 0]
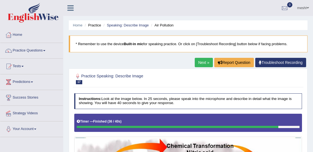
click at [30, 51] on link "Practice Questions" at bounding box center [31, 50] width 63 height 14
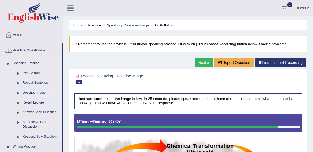
click at [29, 93] on link "Describe Image" at bounding box center [40, 93] width 41 height 10
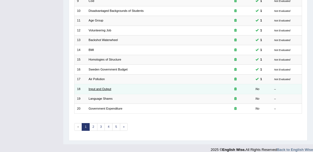
click at [97, 89] on link "Input and Output" at bounding box center [99, 88] width 23 height 3
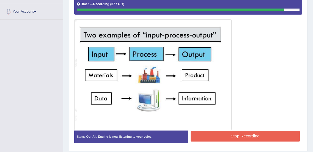
scroll to position [125, 0]
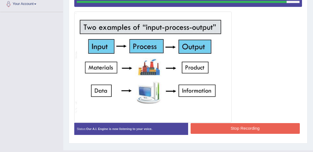
click at [231, 128] on button "Stop Recording" at bounding box center [244, 128] width 109 height 11
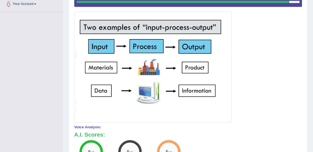
scroll to position [0, 0]
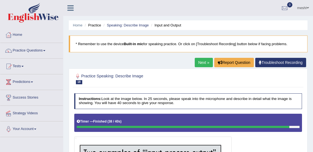
click at [30, 52] on link "Practice Questions" at bounding box center [31, 50] width 63 height 14
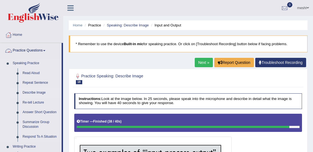
click at [33, 91] on link "Describe Image" at bounding box center [40, 93] width 41 height 10
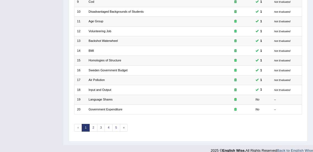
scroll to position [159, 0]
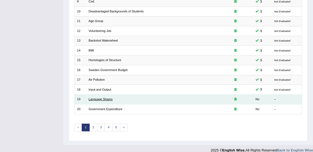
click at [97, 98] on link "Language Shares" at bounding box center [100, 98] width 24 height 3
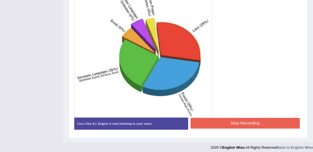
scroll to position [156, 0]
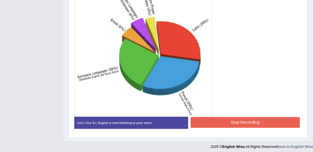
click at [214, 123] on button "Stop Recording" at bounding box center [244, 122] width 109 height 11
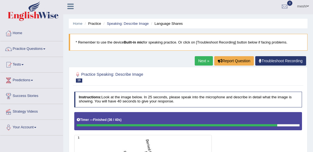
scroll to position [0, 0]
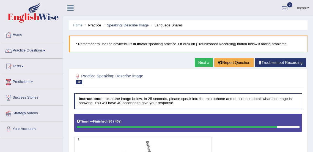
click at [26, 51] on link "Practice Questions" at bounding box center [31, 50] width 63 height 14
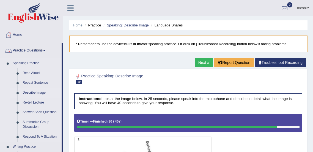
click at [28, 93] on link "Describe Image" at bounding box center [40, 93] width 41 height 10
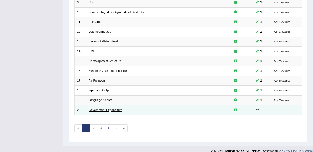
click at [101, 108] on link "Government Expenditure" at bounding box center [105, 109] width 34 height 3
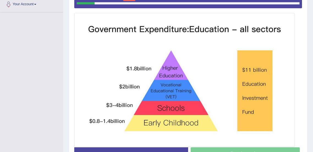
scroll to position [125, 0]
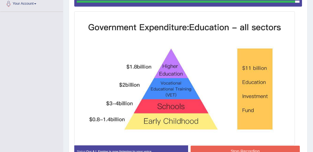
click at [209, 147] on button "Stop Recording" at bounding box center [244, 150] width 109 height 11
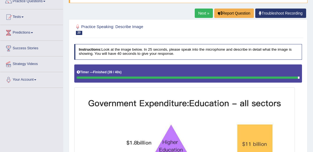
scroll to position [0, 0]
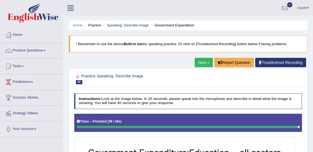
click at [25, 51] on link "Practice Questions" at bounding box center [31, 50] width 63 height 14
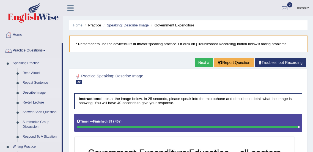
click at [34, 93] on link "Describe Image" at bounding box center [40, 93] width 41 height 10
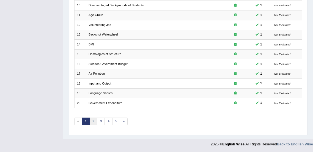
click at [93, 121] on link "2" at bounding box center [93, 121] width 8 height 8
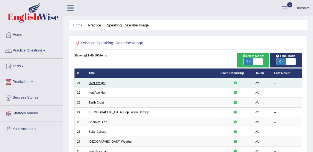
click at [97, 83] on link "Over Weight" at bounding box center [96, 82] width 17 height 3
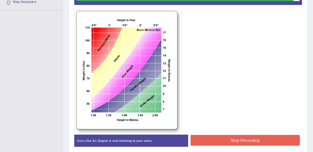
scroll to position [147, 0]
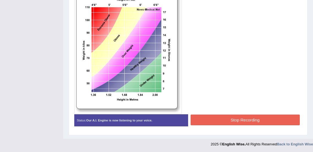
click at [222, 123] on button "Stop Recording" at bounding box center [244, 119] width 109 height 11
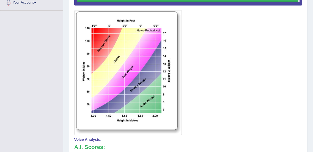
scroll to position [0, 0]
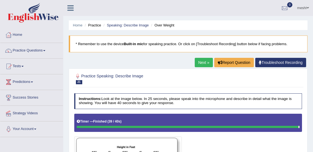
click at [34, 50] on link "Practice Questions" at bounding box center [31, 50] width 63 height 14
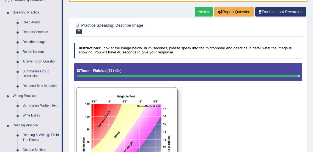
scroll to position [51, 0]
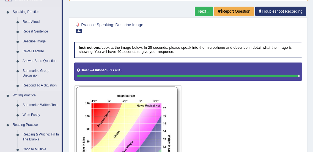
click at [43, 85] on link "Respond To A Situation" at bounding box center [40, 85] width 41 height 10
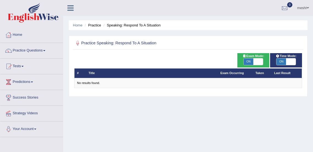
click at [28, 51] on link "Practice Questions" at bounding box center [31, 50] width 63 height 14
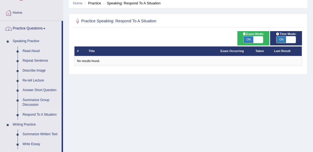
scroll to position [23, 0]
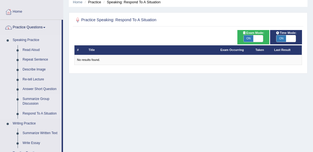
click at [27, 102] on link "Summarize Group Discussion" at bounding box center [40, 101] width 41 height 15
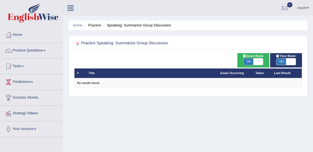
click at [20, 52] on link "Practice Questions" at bounding box center [31, 50] width 63 height 14
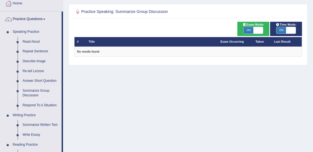
scroll to position [30, 0]
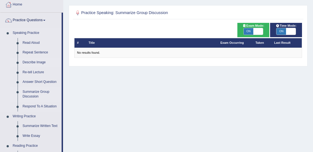
click at [30, 60] on link "Describe Image" at bounding box center [40, 62] width 41 height 10
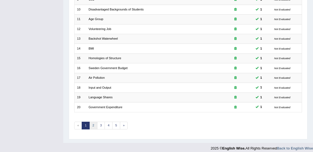
click at [92, 123] on link "2" at bounding box center [93, 125] width 8 height 8
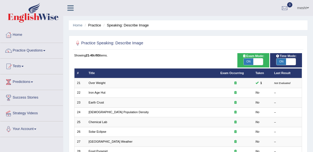
click at [21, 35] on link "Home" at bounding box center [31, 34] width 63 height 14
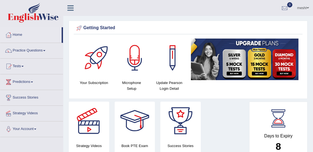
click at [24, 51] on link "Practice Questions" at bounding box center [31, 50] width 63 height 14
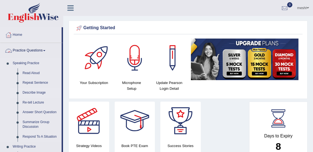
click at [30, 91] on link "Describe Image" at bounding box center [40, 93] width 41 height 10
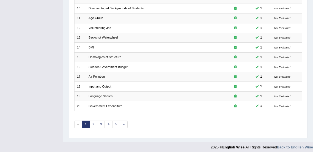
scroll to position [164, 0]
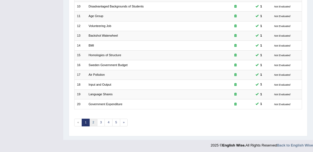
click at [93, 122] on link "2" at bounding box center [93, 122] width 8 height 8
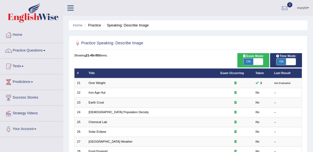
click at [34, 49] on link "Practice Questions" at bounding box center [31, 50] width 63 height 14
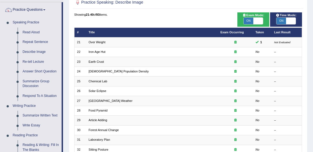
scroll to position [42, 0]
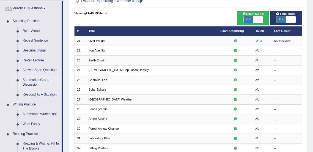
click at [36, 81] on link "Summarize Group Discussion" at bounding box center [40, 82] width 41 height 15
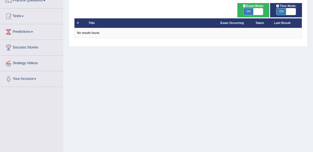
scroll to position [136, 0]
